Goal: Transaction & Acquisition: Book appointment/travel/reservation

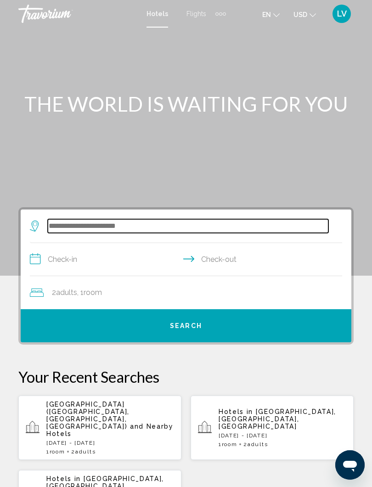
click at [132, 226] on input "Search widget" at bounding box center [188, 226] width 281 height 14
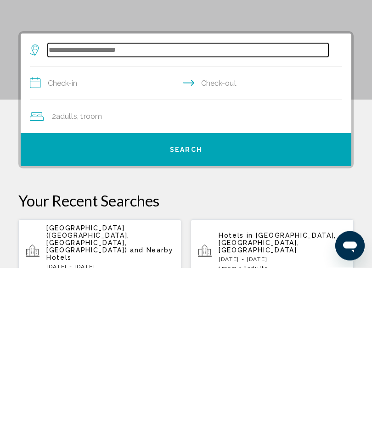
scroll to position [10, 0]
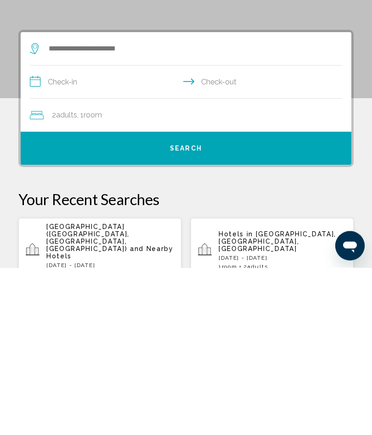
click at [102, 391] on span "[GEOGRAPHIC_DATA] ([GEOGRAPHIC_DATA], [GEOGRAPHIC_DATA], [GEOGRAPHIC_DATA])" at bounding box center [87, 405] width 83 height 29
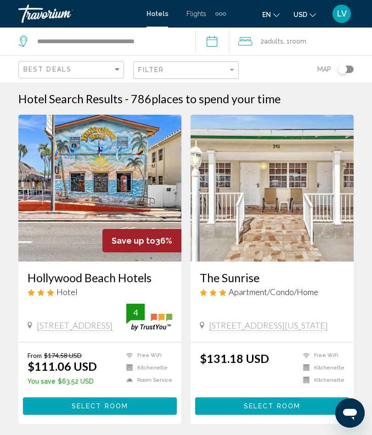
click at [124, 183] on img "Main content" at bounding box center [99, 188] width 163 height 147
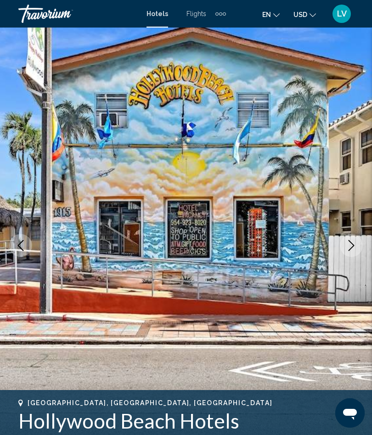
click at [345, 239] on button "Next image" at bounding box center [351, 245] width 23 height 23
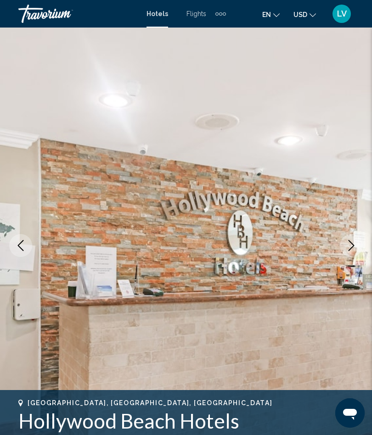
click at [343, 243] on button "Next image" at bounding box center [351, 245] width 23 height 23
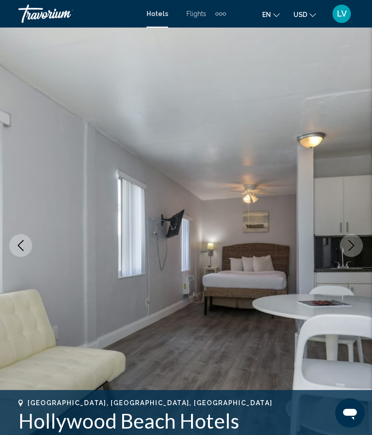
click at [347, 243] on icon "Next image" at bounding box center [351, 245] width 11 height 11
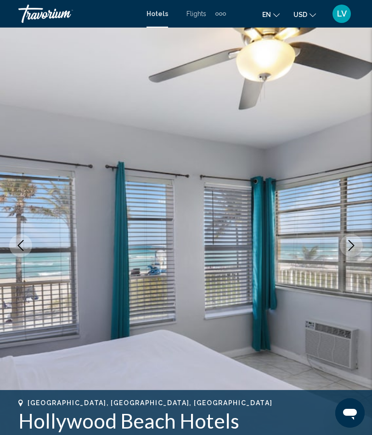
click at [344, 243] on button "Next image" at bounding box center [351, 245] width 23 height 23
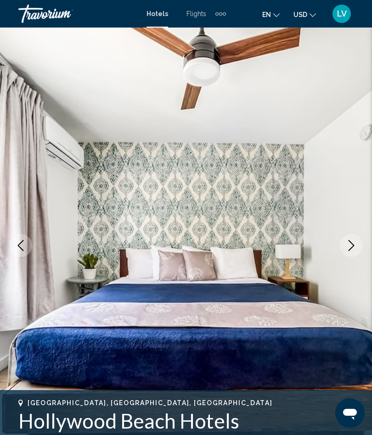
click at [344, 241] on button "Next image" at bounding box center [351, 245] width 23 height 23
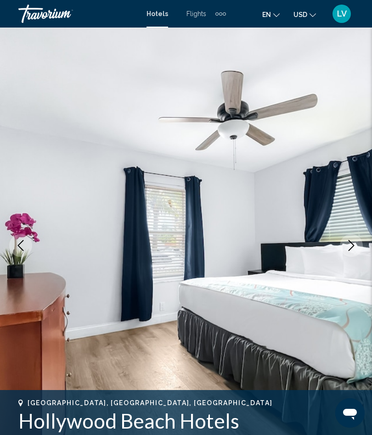
click at [345, 243] on button "Next image" at bounding box center [351, 245] width 23 height 23
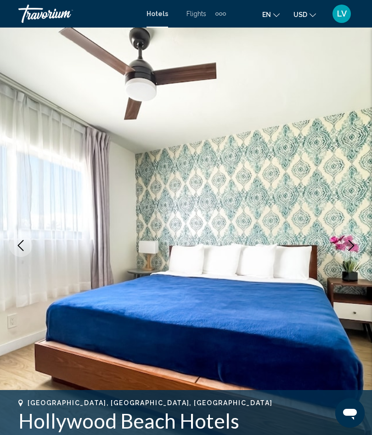
click at [349, 248] on icon "Next image" at bounding box center [351, 245] width 11 height 11
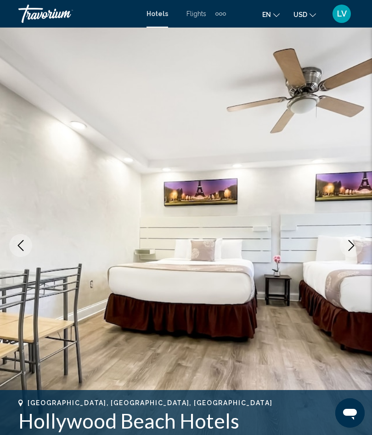
click at [348, 243] on icon "Next image" at bounding box center [351, 245] width 11 height 11
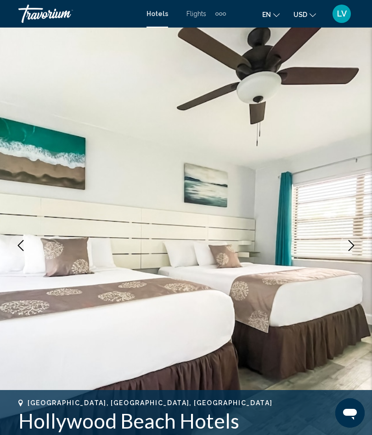
click at [350, 244] on icon "Next image" at bounding box center [351, 245] width 11 height 11
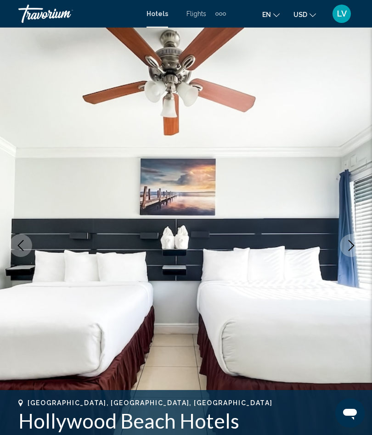
click at [343, 245] on button "Next image" at bounding box center [351, 245] width 23 height 23
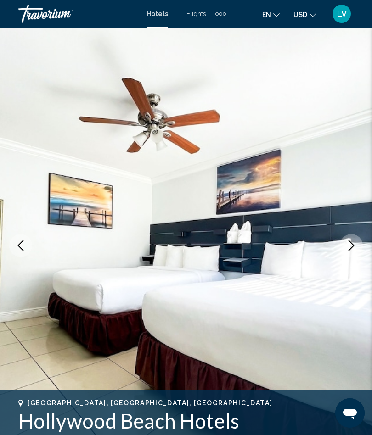
click at [343, 243] on button "Next image" at bounding box center [351, 245] width 23 height 23
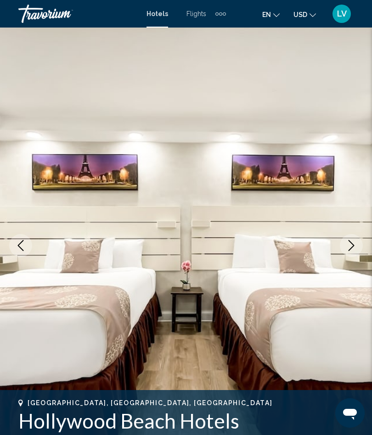
click at [347, 246] on icon "Next image" at bounding box center [351, 245] width 11 height 11
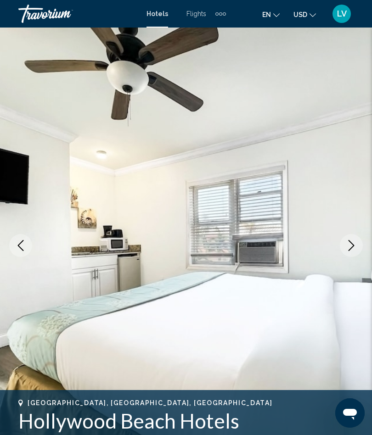
click at [349, 245] on icon "Next image" at bounding box center [351, 245] width 11 height 11
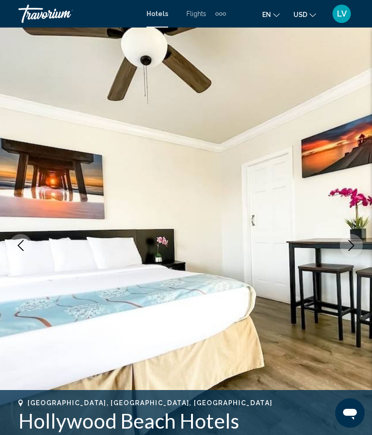
click at [348, 238] on button "Next image" at bounding box center [351, 245] width 23 height 23
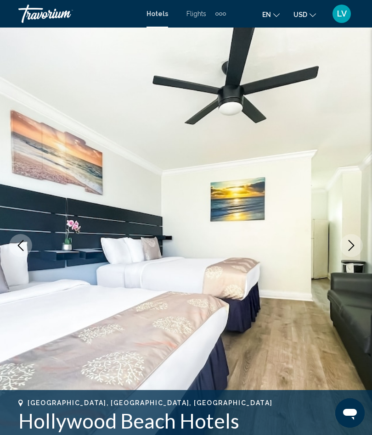
click at [346, 245] on icon "Next image" at bounding box center [351, 245] width 11 height 11
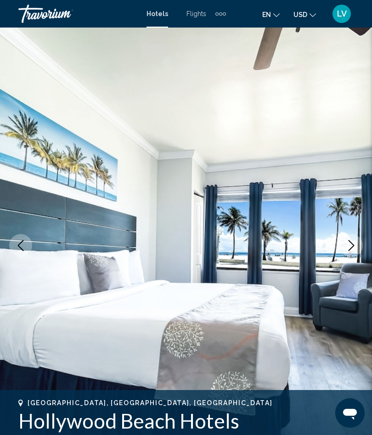
click at [350, 244] on icon "Next image" at bounding box center [351, 245] width 11 height 11
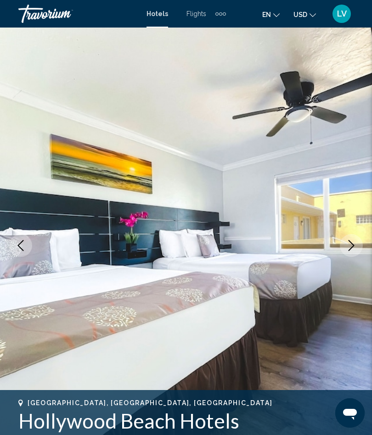
click at [346, 245] on icon "Next image" at bounding box center [351, 245] width 11 height 11
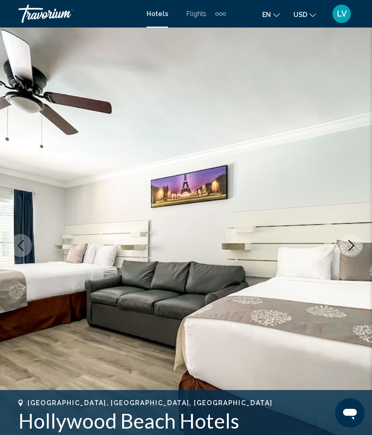
click at [348, 249] on icon "Next image" at bounding box center [351, 245] width 11 height 11
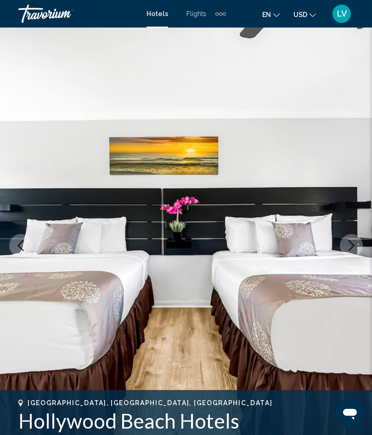
click at [349, 242] on icon "Next image" at bounding box center [351, 245] width 11 height 11
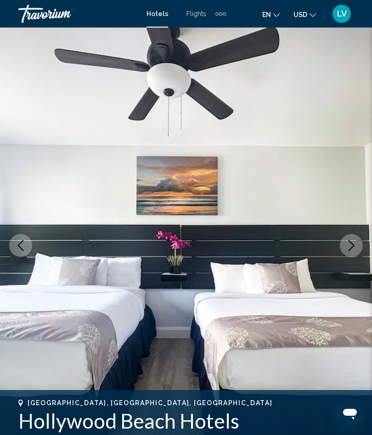
click at [344, 249] on button "Next image" at bounding box center [351, 245] width 23 height 23
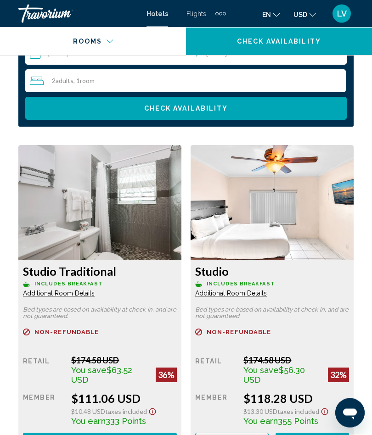
scroll to position [1490, 0]
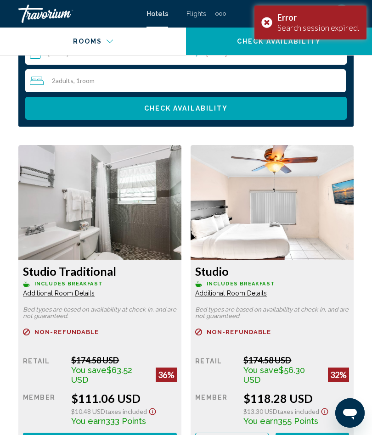
click at [95, 297] on span "Additional Room Details" at bounding box center [59, 293] width 72 height 7
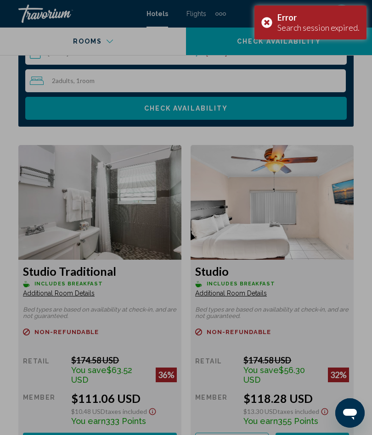
scroll to position [0, 0]
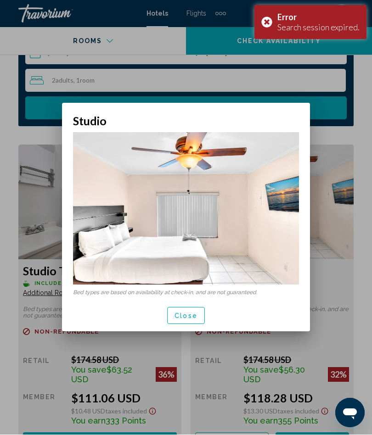
click at [188, 316] on span "Close" at bounding box center [186, 316] width 23 height 7
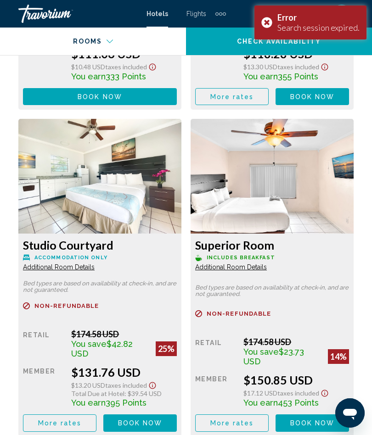
scroll to position [1836, 0]
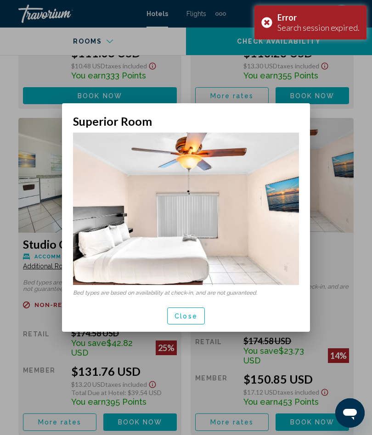
scroll to position [0, 0]
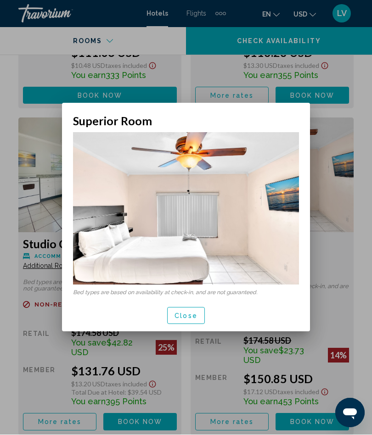
click at [188, 314] on span "Close" at bounding box center [186, 316] width 23 height 7
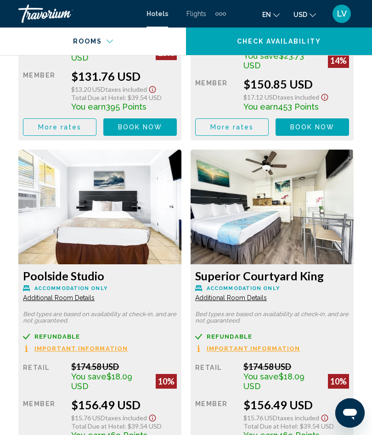
scroll to position [2133, 0]
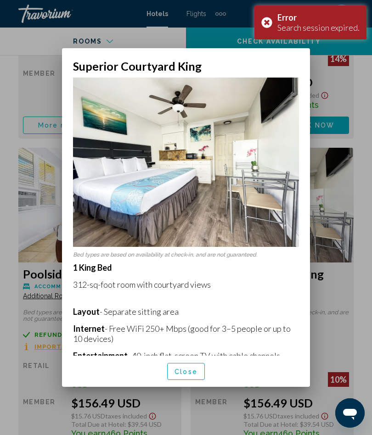
scroll to position [0, 0]
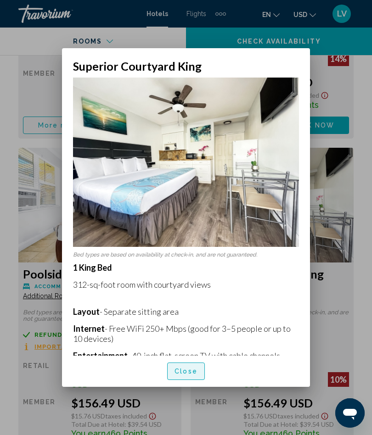
click at [185, 376] on span "Close" at bounding box center [186, 371] width 23 height 7
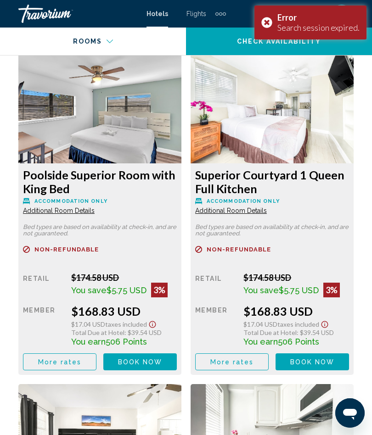
scroll to position [2580, 0]
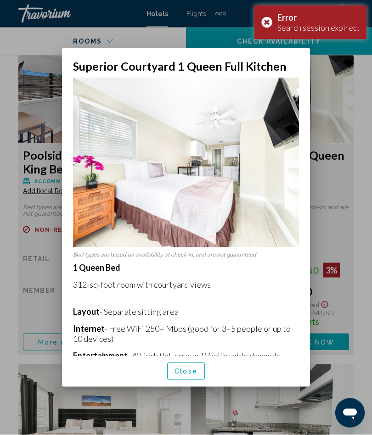
scroll to position [0, 0]
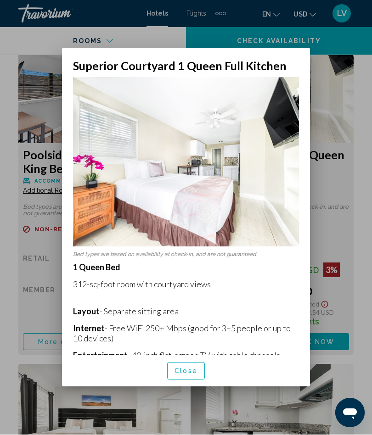
click at [179, 376] on span "Close" at bounding box center [186, 371] width 23 height 7
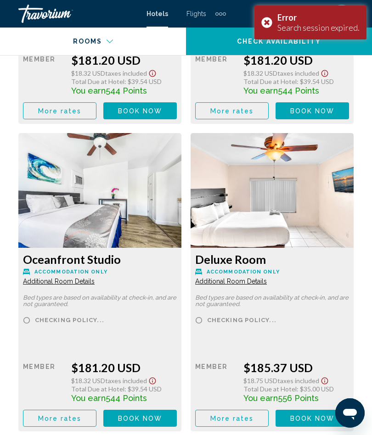
scroll to position [4114, 0]
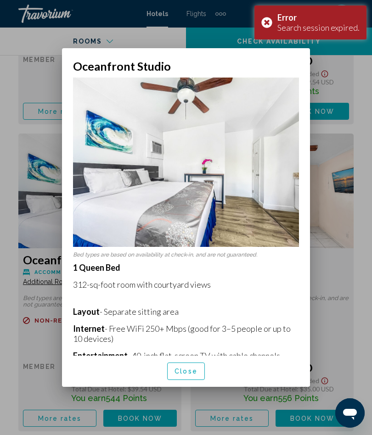
scroll to position [0, 0]
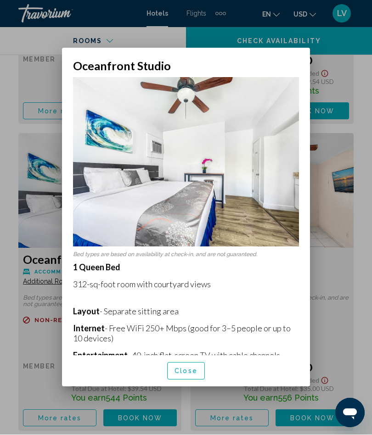
click at [367, 227] on div at bounding box center [186, 217] width 372 height 435
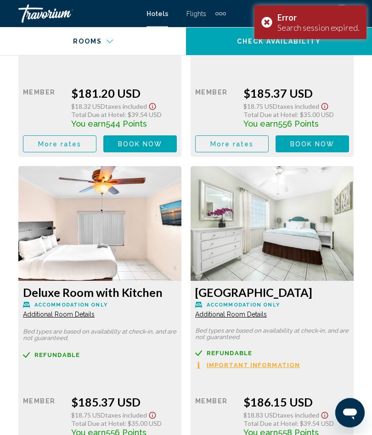
scroll to position [4389, 0]
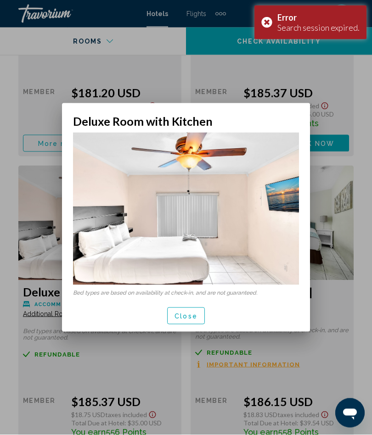
scroll to position [0, 0]
click at [186, 316] on span "Close" at bounding box center [186, 316] width 23 height 7
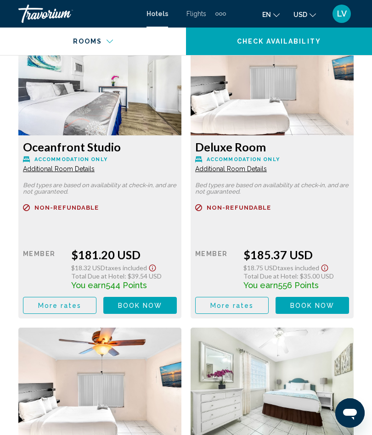
scroll to position [4238, 0]
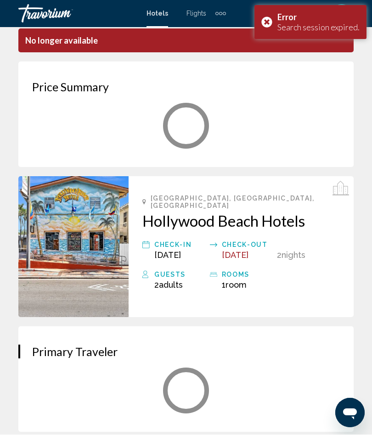
scroll to position [40, 0]
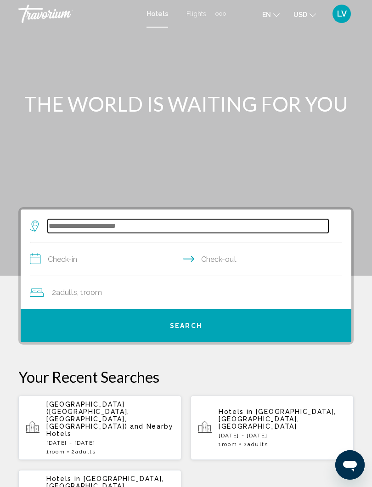
click at [107, 224] on input "Search widget" at bounding box center [188, 226] width 281 height 14
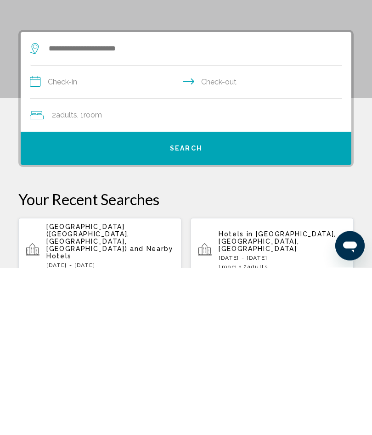
click at [101, 391] on p "Hollywood Beach Hotels (Hollywood, FL, US) and Nearby Hotels" at bounding box center [110, 409] width 128 height 37
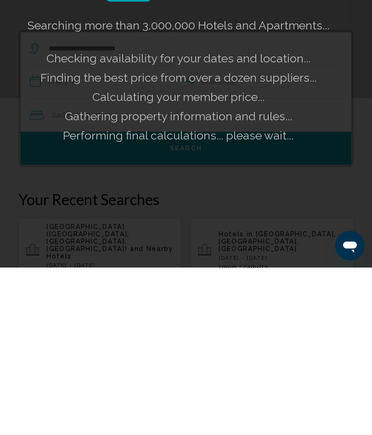
scroll to position [177, 0]
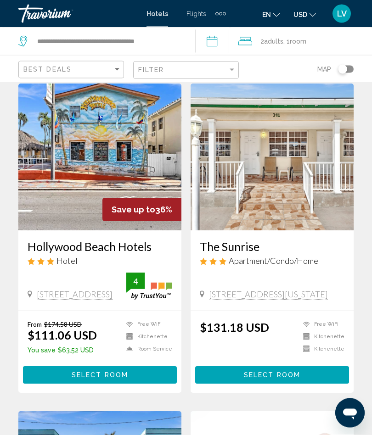
scroll to position [31, 0]
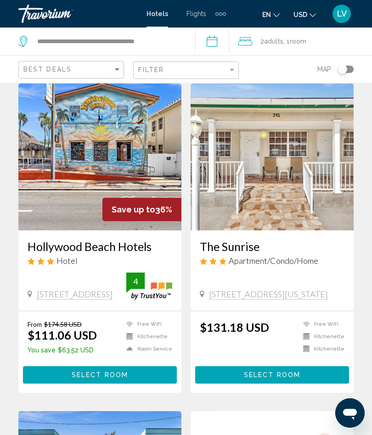
click at [108, 175] on img "Main content" at bounding box center [99, 157] width 163 height 147
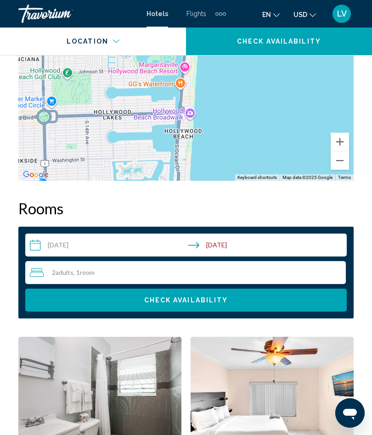
scroll to position [1327, 0]
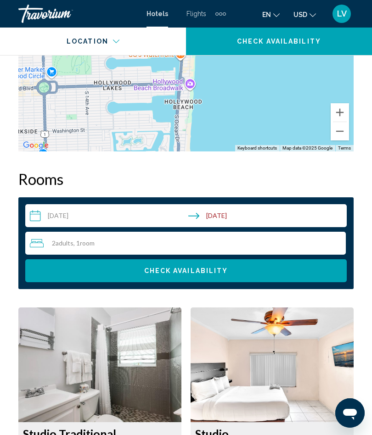
click at [232, 216] on input "**********" at bounding box center [187, 217] width 325 height 26
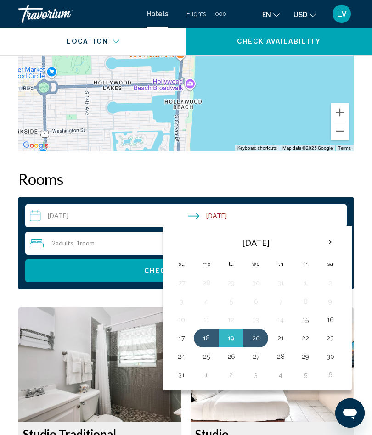
click at [206, 338] on button "18" at bounding box center [206, 338] width 15 height 13
click at [282, 338] on button "21" at bounding box center [280, 338] width 15 height 13
type input "**********"
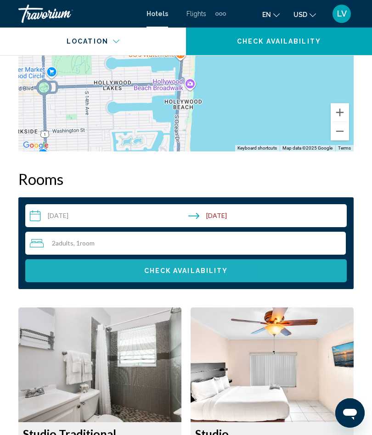
click at [201, 275] on span "Check Availability" at bounding box center [186, 271] width 84 height 7
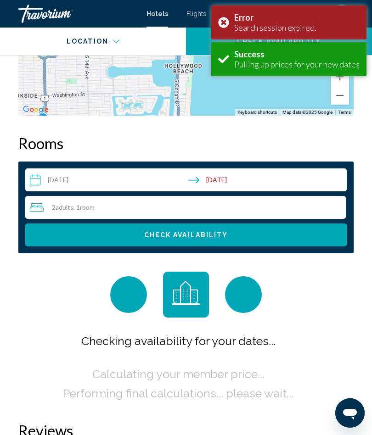
scroll to position [1442, 0]
